Goal: Task Accomplishment & Management: Manage account settings

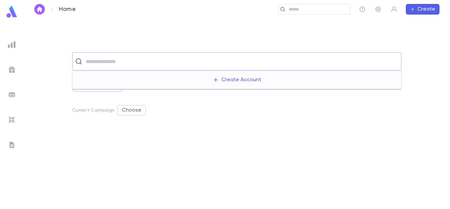
click at [304, 65] on input "text" at bounding box center [241, 61] width 315 height 13
type input "******"
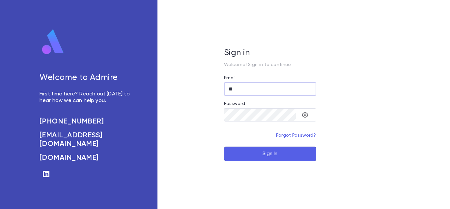
type input "*"
type input "**********"
drag, startPoint x: 271, startPoint y: 162, endPoint x: 279, endPoint y: 156, distance: 9.9
click at [279, 156] on div "**********" at bounding box center [270, 104] width 225 height 209
click at [279, 156] on button "Sign In" at bounding box center [270, 153] width 92 height 15
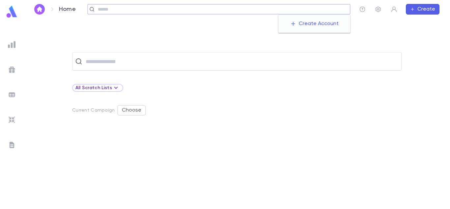
click at [309, 11] on input "text" at bounding box center [222, 9] width 252 height 6
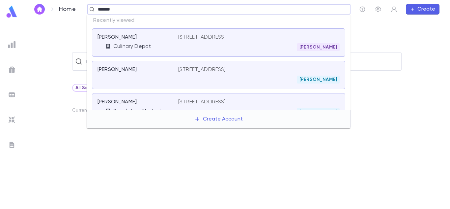
type input "********"
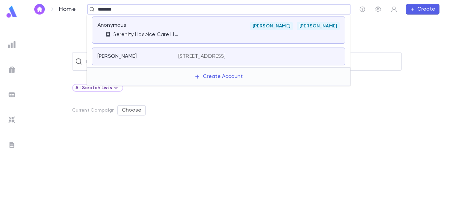
click at [191, 39] on div "Anonymous Serenity Hospice Care LLC Ben Kurland Ben Kurland" at bounding box center [218, 29] width 253 height 27
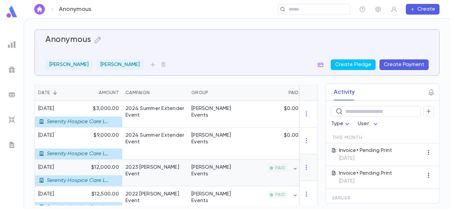
scroll to position [132, 0]
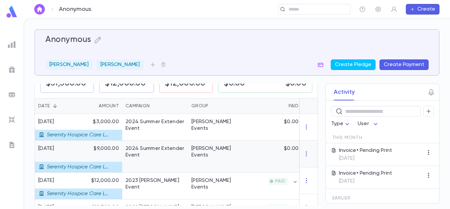
click at [182, 147] on div "2024 Summer Extender Event" at bounding box center [155, 151] width 59 height 13
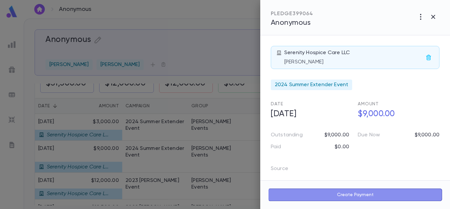
click at [337, 192] on button "Create Payment" at bounding box center [355, 194] width 174 height 13
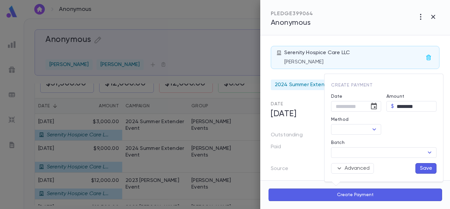
type input "**********"
click at [361, 134] on div "​" at bounding box center [356, 129] width 50 height 11
click at [371, 125] on icon "Open" at bounding box center [374, 129] width 8 height 8
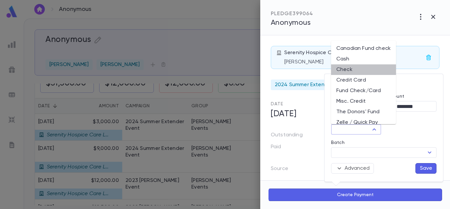
click at [357, 70] on li "Check" at bounding box center [363, 69] width 65 height 11
type input "*****"
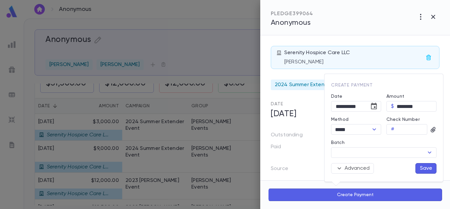
click at [421, 168] on button "Save" at bounding box center [426, 168] width 21 height 11
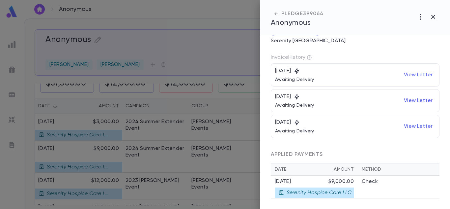
scroll to position [0, 0]
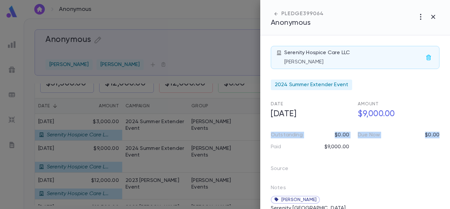
drag, startPoint x: 447, startPoint y: 119, endPoint x: 449, endPoint y: 147, distance: 27.8
click at [449, 147] on div "Serenity Hospice Care LLC Anonymous Anonymous 2024 Summer Extender Event Date 9…" at bounding box center [355, 121] width 190 height 173
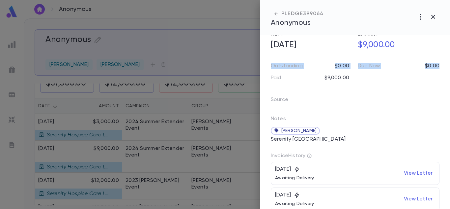
scroll to position [74, 0]
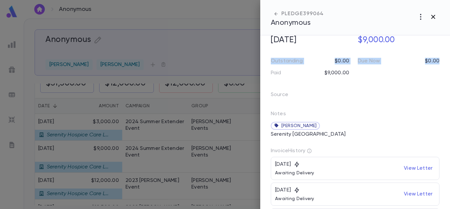
click at [435, 18] on icon "button" at bounding box center [433, 17] width 8 height 8
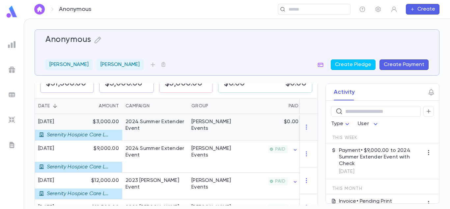
click at [162, 130] on div "2024 Summer Extender Event" at bounding box center [155, 124] width 59 height 13
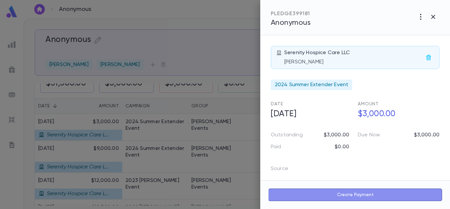
click at [354, 191] on button "Create Payment" at bounding box center [355, 194] width 174 height 13
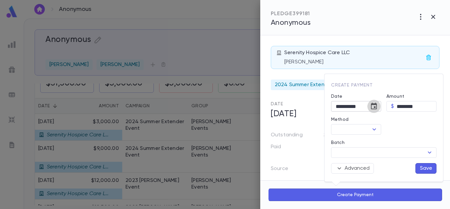
click at [371, 106] on icon "Choose date, selected date is Aug 25, 2025" at bounding box center [374, 106] width 8 height 8
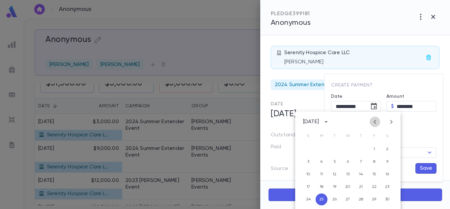
click at [379, 120] on button "Previous month" at bounding box center [375, 121] width 11 height 11
click at [335, 162] on button "10" at bounding box center [335, 162] width 12 height 12
type input "**********"
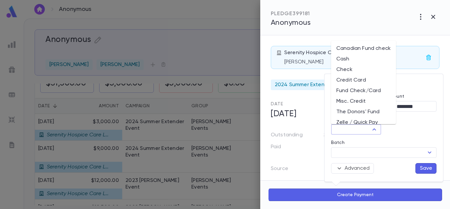
click at [362, 132] on input "Method" at bounding box center [350, 129] width 35 height 9
click at [349, 68] on li "Check" at bounding box center [363, 69] width 65 height 11
type input "*****"
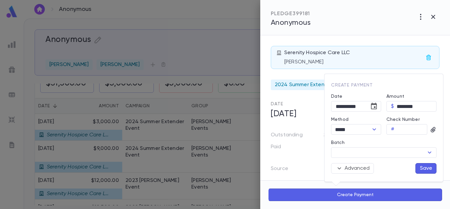
click at [426, 162] on div "Advanced Save" at bounding box center [381, 166] width 111 height 16
click at [426, 164] on button "Save" at bounding box center [426, 168] width 21 height 11
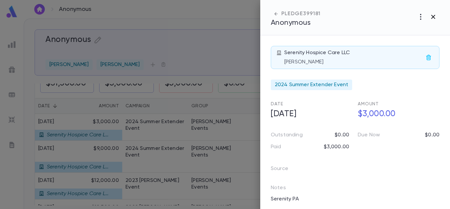
click at [436, 20] on icon "button" at bounding box center [433, 17] width 8 height 8
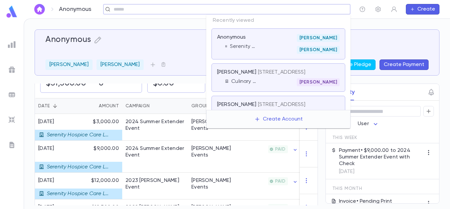
click at [290, 8] on input "text" at bounding box center [225, 9] width 226 height 6
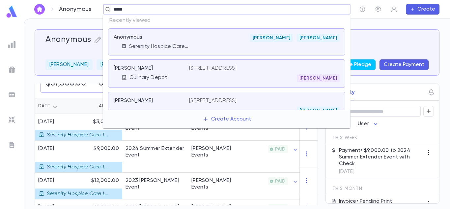
type input "******"
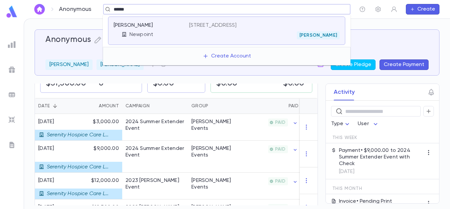
click at [250, 42] on div "Lesin, Eli Newpoint 175 Carlton Avenue South, Lakewood NJ 08701 Ben Kurland" at bounding box center [226, 30] width 237 height 28
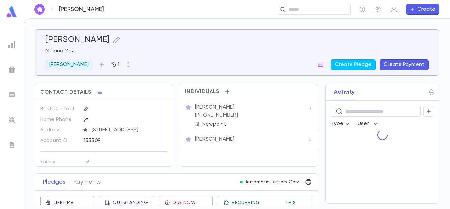
click at [247, 49] on p "Mr. and Mrs." at bounding box center [236, 50] width 383 height 7
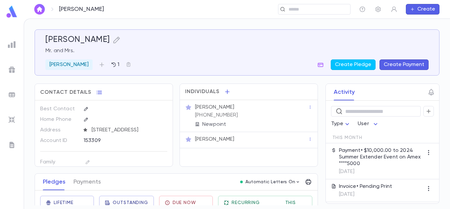
click at [177, 82] on div "Lesin, Eli Mr. and Mrs. Ben Kurland 1 Create Pledge Create Payment Contact Deta…" at bounding box center [237, 117] width 405 height 176
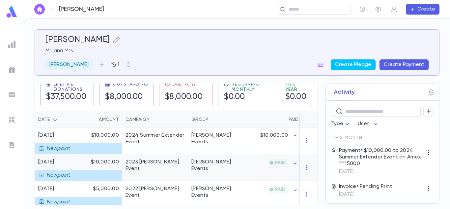
scroll to position [119, 0]
click at [305, 14] on div "​" at bounding box center [314, 9] width 73 height 11
type input "*"
type input "**********"
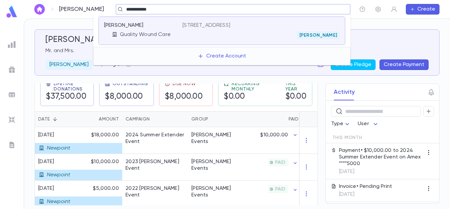
click at [230, 23] on p "290 Lafayette Avenue, Hawthorne NJ 07506" at bounding box center [207, 25] width 48 height 7
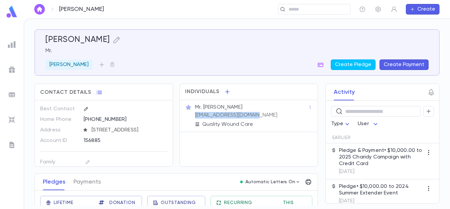
drag, startPoint x: 263, startPoint y: 115, endPoint x: 196, endPoint y: 114, distance: 67.2
click at [196, 114] on div "Mr. Steven Klein malka@qwcwoundcare.com Quality Wound Care" at bounding box center [251, 115] width 114 height 25
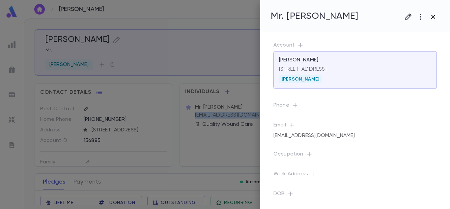
click at [435, 16] on icon "button" at bounding box center [433, 17] width 8 height 8
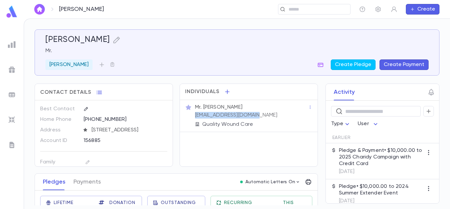
copy p "malka@qwcwoundcare.com"
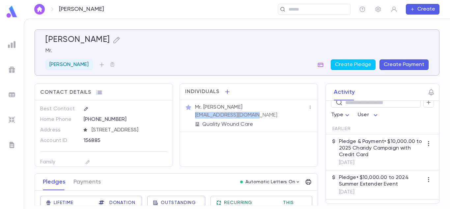
scroll to position [24, 0]
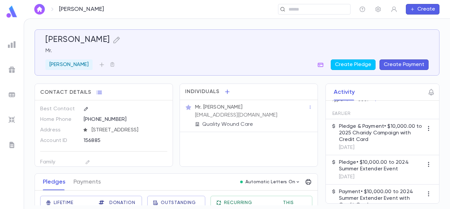
click at [383, 137] on p "Pledge & Payment • $10,000.00 to 2025 Charidy Campaign with Credit Card" at bounding box center [381, 133] width 84 height 20
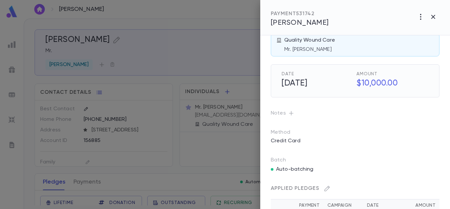
scroll to position [4, 0]
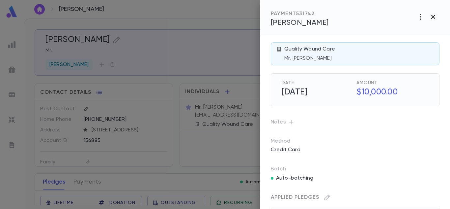
click at [431, 16] on icon "button" at bounding box center [433, 17] width 8 height 8
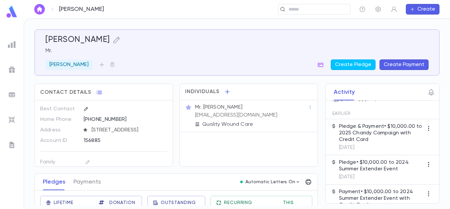
click at [204, 172] on div "Contact Details Best Contact Home Phone (347) 645-7973 Address 290 Lafayette Av…" at bounding box center [176, 191] width 283 height 216
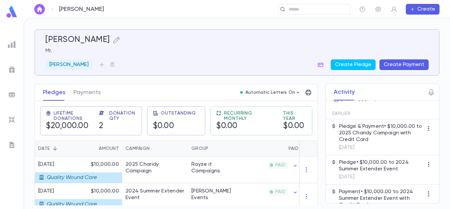
scroll to position [97, 0]
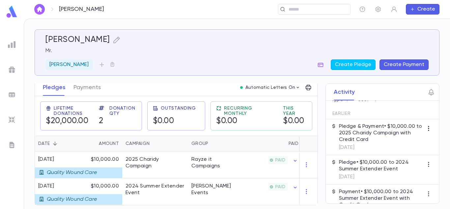
click at [428, 128] on icon "button" at bounding box center [428, 128] width 1 height 5
click at [396, 131] on div at bounding box center [225, 104] width 450 height 209
click at [375, 140] on p "Pledge & Payment • $10,000.00 to 2025 Charidy Campaign with Credit Card" at bounding box center [381, 133] width 84 height 20
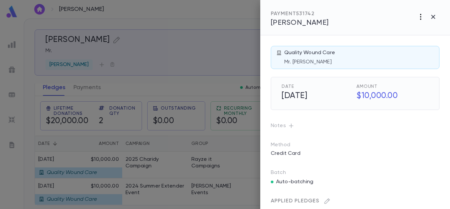
click at [422, 16] on icon "button" at bounding box center [421, 17] width 8 height 8
click at [363, 18] on div at bounding box center [225, 104] width 450 height 209
click at [425, 20] on icon "button" at bounding box center [421, 17] width 8 height 8
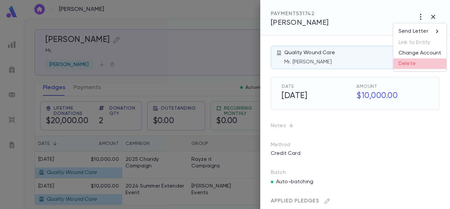
click at [405, 66] on li "Delete" at bounding box center [420, 63] width 53 height 11
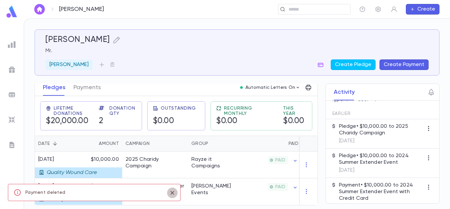
click at [172, 194] on icon "close" at bounding box center [172, 193] width 7 height 8
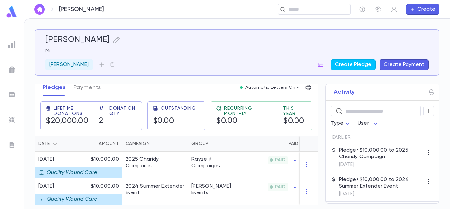
scroll to position [0, 0]
click at [380, 149] on p "Pledge • $10,000.00 to 2025 Charidy Campaign" at bounding box center [381, 153] width 84 height 13
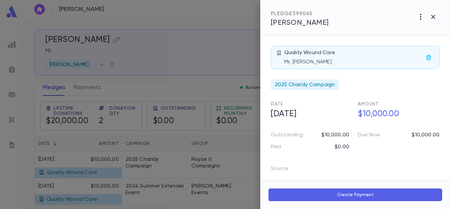
click at [420, 17] on icon "button" at bounding box center [420, 17] width 1 height 6
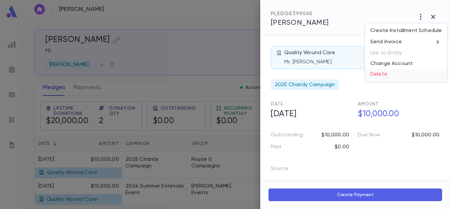
click at [376, 74] on li "Delete" at bounding box center [406, 74] width 82 height 11
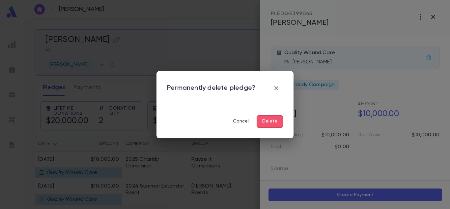
click at [278, 126] on button "Delete" at bounding box center [270, 121] width 26 height 13
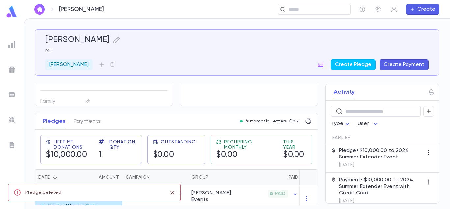
scroll to position [70, 0]
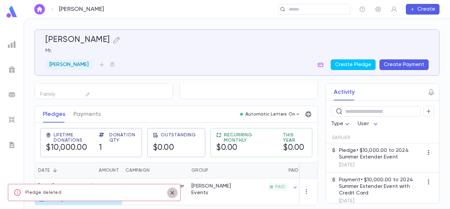
click at [172, 192] on icon "close" at bounding box center [172, 193] width 7 height 8
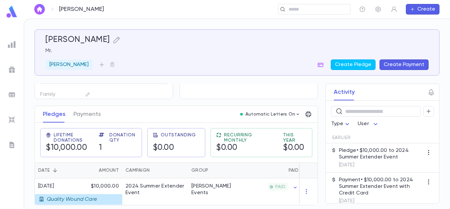
scroll to position [8, 0]
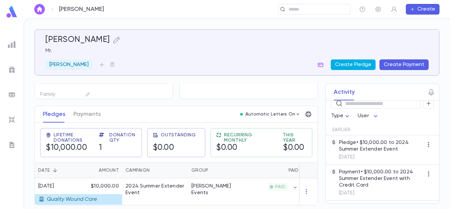
click at [366, 66] on button "Create Pledge" at bounding box center [353, 64] width 45 height 11
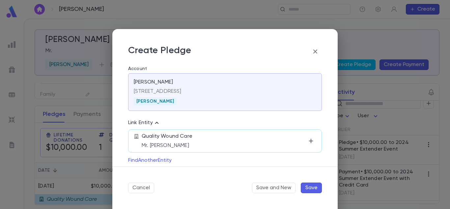
click at [256, 145] on p "Mr. Steven Klein" at bounding box center [224, 145] width 164 height 7
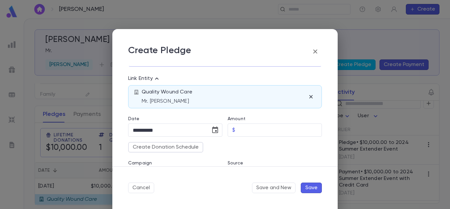
scroll to position [49, 0]
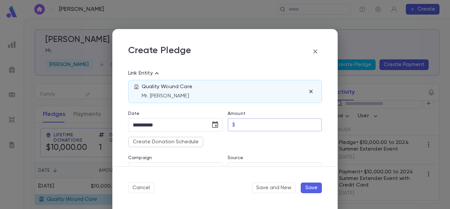
click at [291, 128] on input "Amount" at bounding box center [280, 124] width 84 height 13
type input "*********"
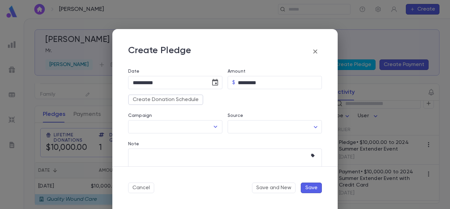
scroll to position [92, 0]
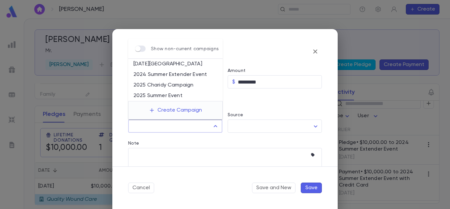
click at [204, 127] on input "Campaign" at bounding box center [170, 126] width 78 height 13
click at [179, 94] on li "2025 Summer Event" at bounding box center [175, 95] width 95 height 11
type input "**********"
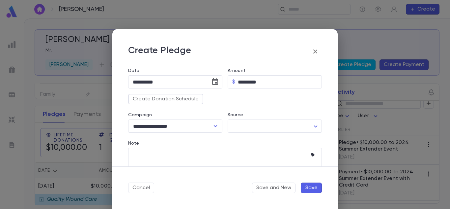
click at [308, 190] on button "Save" at bounding box center [311, 187] width 21 height 11
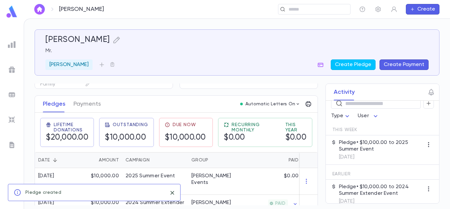
scroll to position [97, 0]
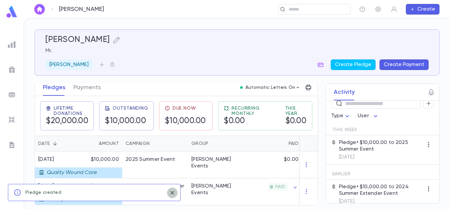
click at [171, 191] on icon "close" at bounding box center [172, 193] width 4 height 4
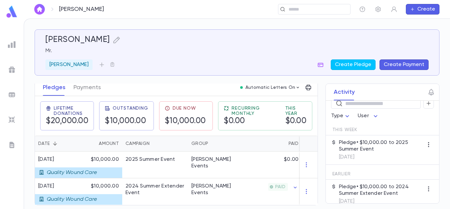
click at [151, 96] on div "Outstanding $10,000.00" at bounding box center [124, 113] width 60 height 34
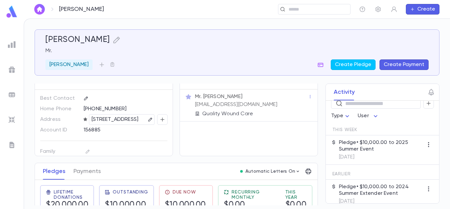
scroll to position [0, 0]
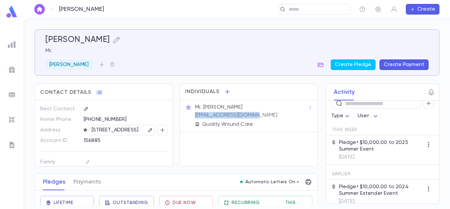
drag, startPoint x: 265, startPoint y: 114, endPoint x: 194, endPoint y: 115, distance: 70.9
click at [194, 115] on div "Mr. Steven Klein malka@qwcwoundcare.com Quality Wound Care" at bounding box center [251, 115] width 114 height 25
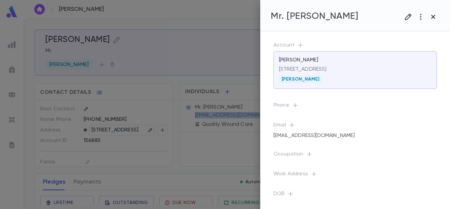
click at [435, 17] on icon "button" at bounding box center [433, 17] width 8 height 8
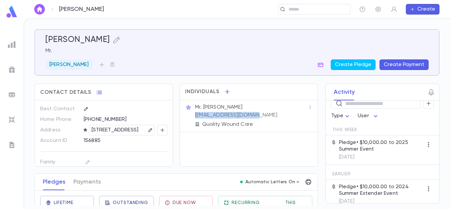
copy p "malka@qwcwoundcare.com"
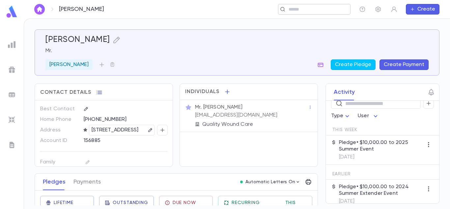
click at [294, 10] on input "text" at bounding box center [312, 9] width 51 height 6
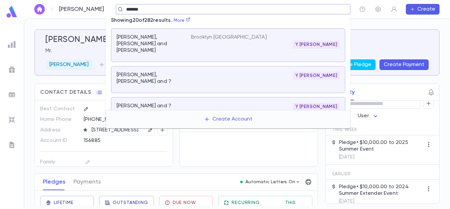
click at [124, 11] on input "*******" at bounding box center [231, 9] width 214 height 6
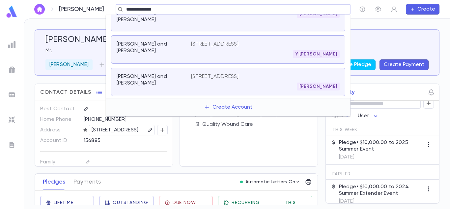
scroll to position [76, 0]
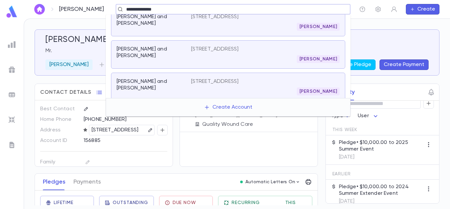
click at [262, 8] on input "**********" at bounding box center [231, 9] width 214 height 6
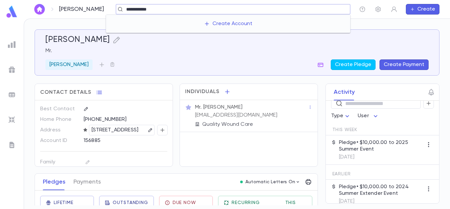
type input "**********"
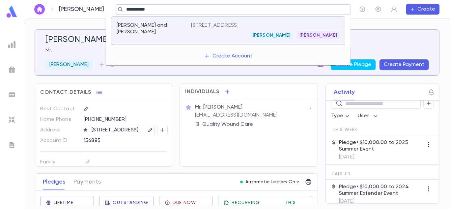
click at [176, 30] on p "Wilhelm, Avraham and Chana Miriam" at bounding box center [150, 28] width 67 height 13
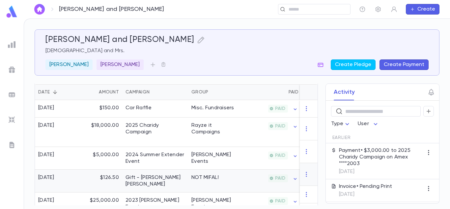
scroll to position [145, 0]
